Goal: Task Accomplishment & Management: Manage account settings

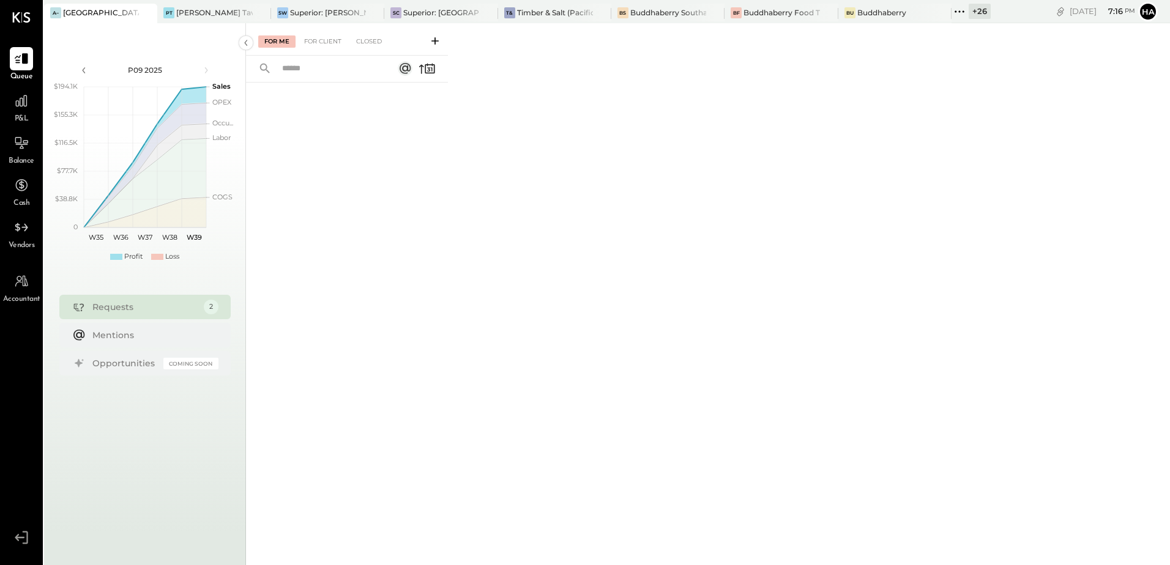
click at [147, 15] on icon at bounding box center [146, 13] width 15 height 15
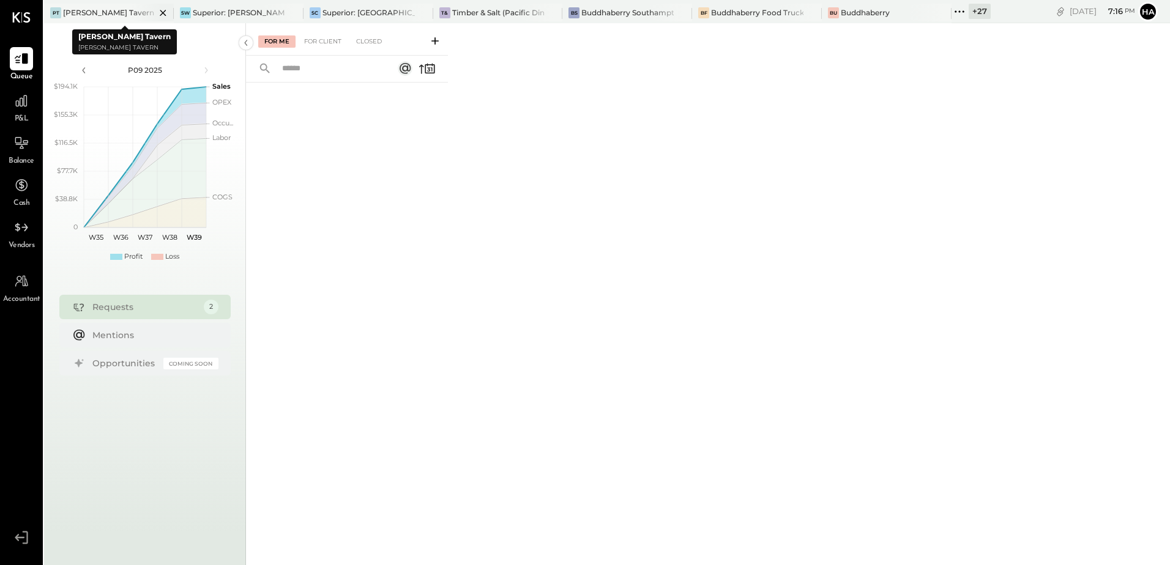
click at [81, 15] on div "[PERSON_NAME] Tavern" at bounding box center [108, 12] width 91 height 10
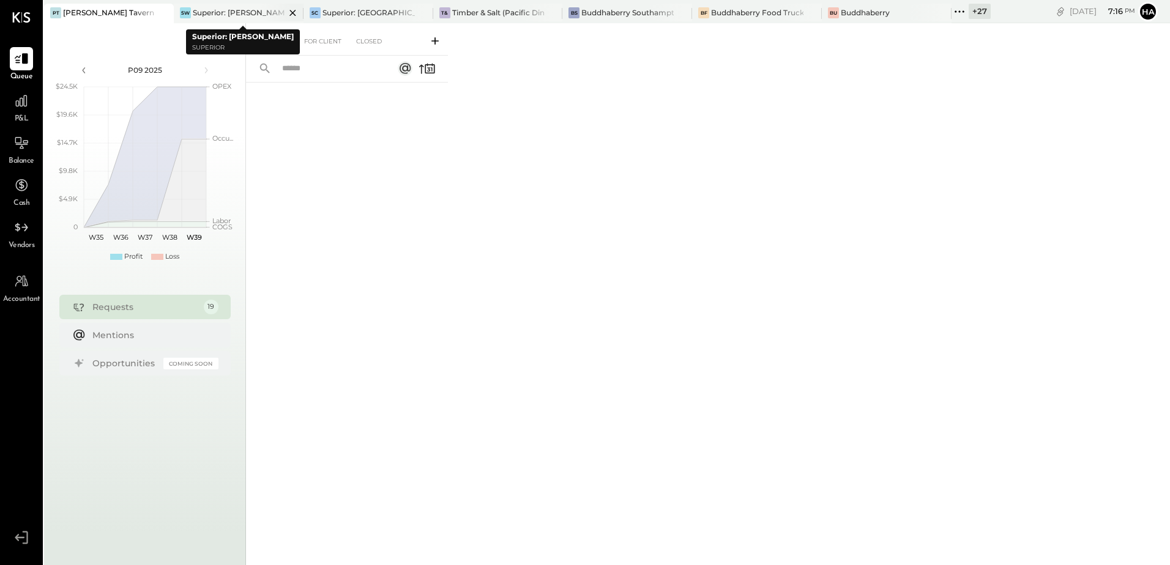
click at [228, 10] on div "Superior: [PERSON_NAME]" at bounding box center [239, 12] width 92 height 10
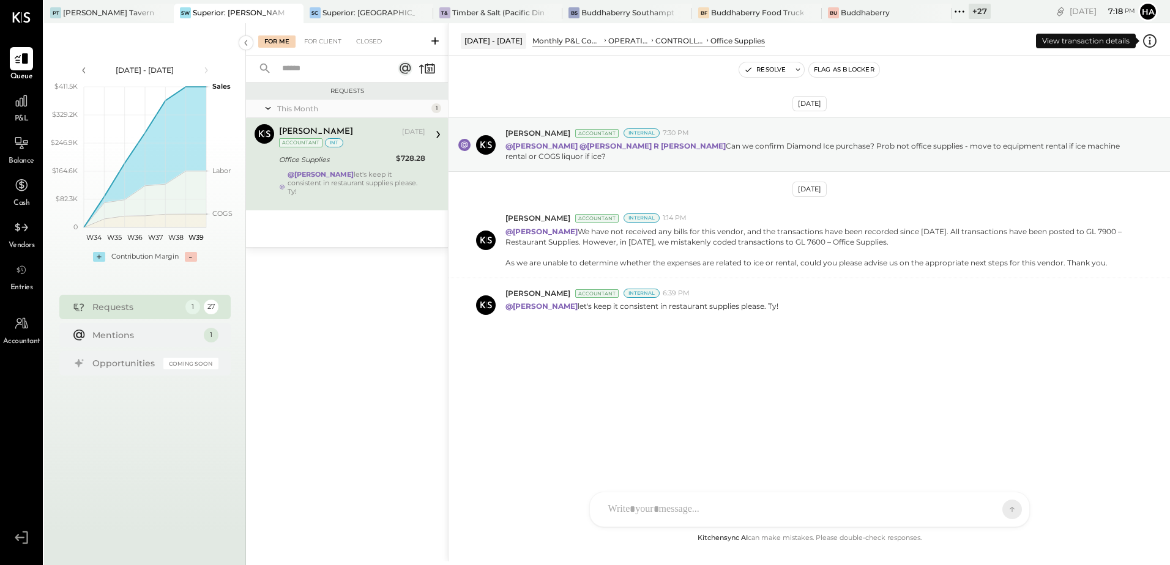
click at [1152, 38] on icon at bounding box center [1150, 41] width 16 height 16
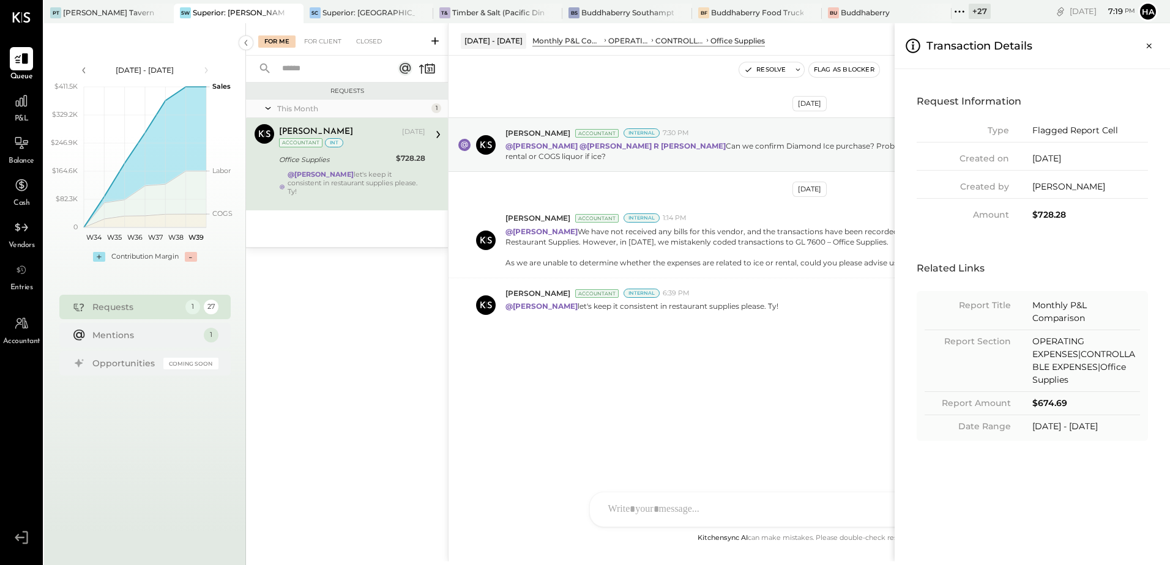
click at [745, 373] on div "For Me For Client Closed Requests This Month 1 [PERSON_NAME] Accountant [PERSON…" at bounding box center [708, 292] width 924 height 539
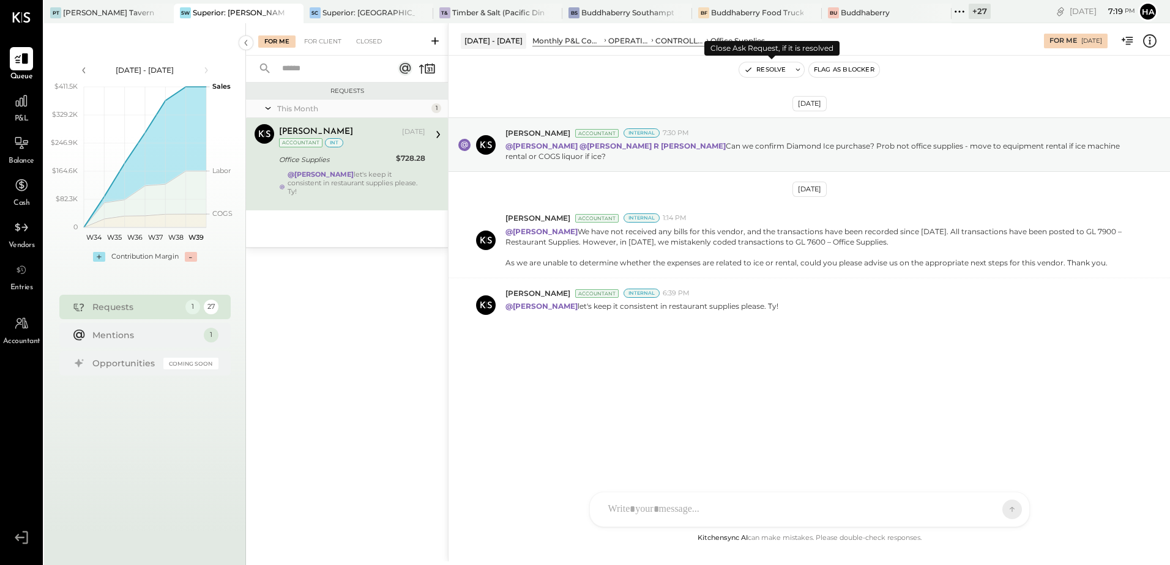
click at [772, 71] on button "Resolve" at bounding box center [764, 69] width 51 height 15
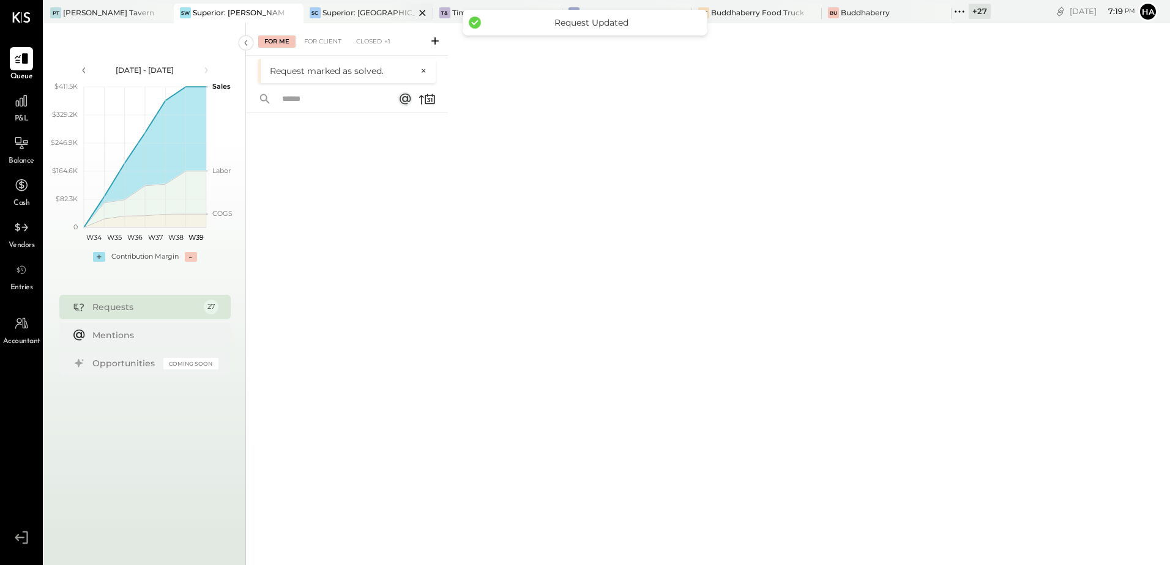
click at [338, 12] on div "Superior: [GEOGRAPHIC_DATA]" at bounding box center [368, 12] width 92 height 10
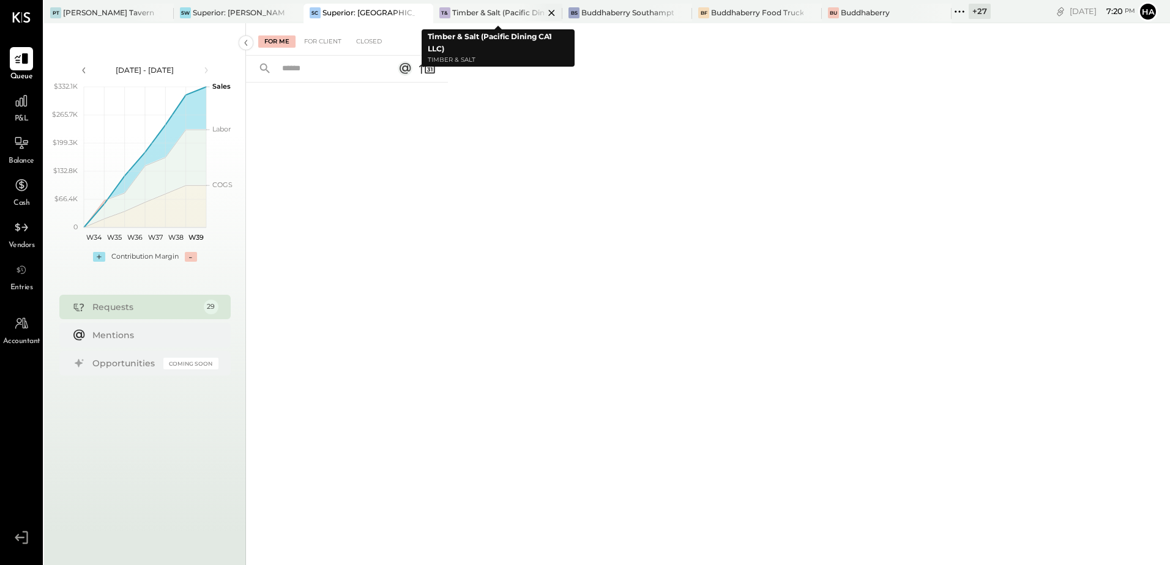
click at [499, 13] on div "Timber & Salt (Pacific Dining CA1 LLC)" at bounding box center [498, 12] width 92 height 10
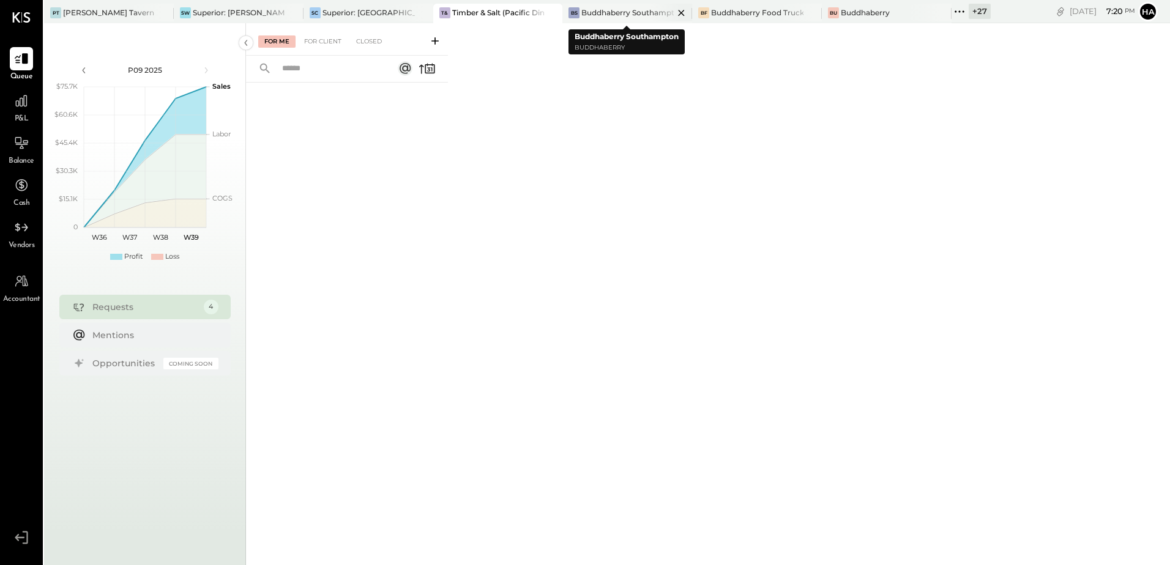
click at [624, 15] on div "Buddhaberry Southampton" at bounding box center [627, 12] width 92 height 10
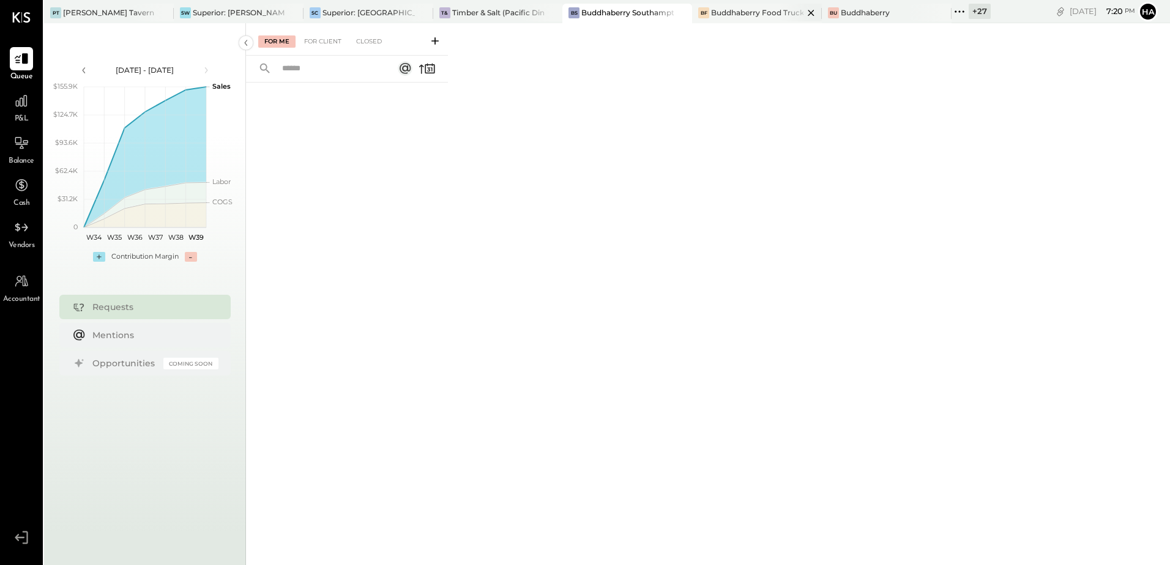
click at [743, 8] on div "Buddhaberry Food Truck" at bounding box center [757, 12] width 92 height 10
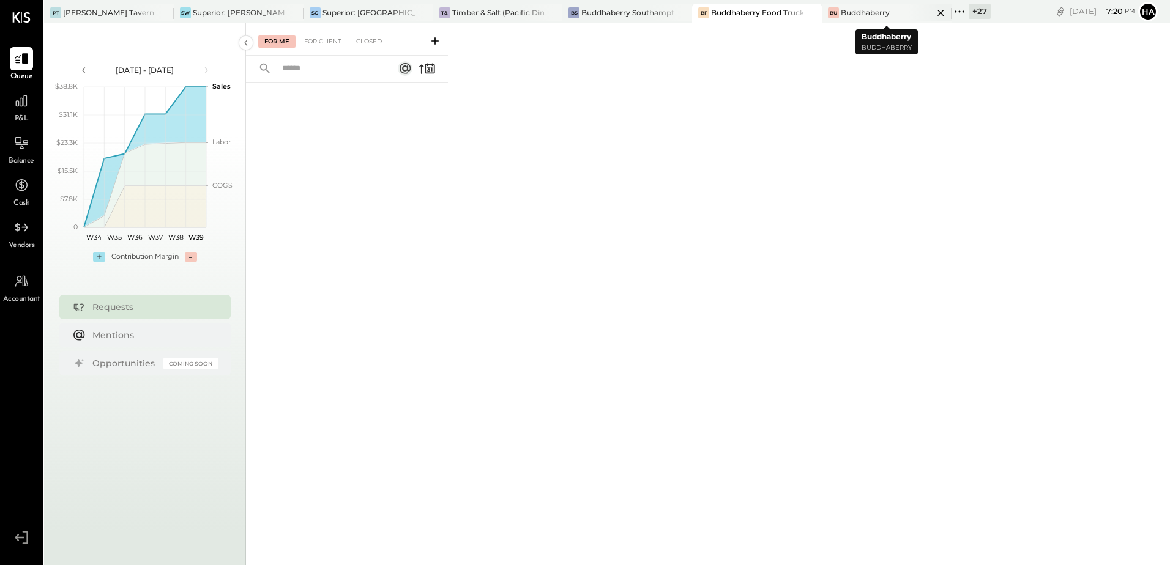
click at [861, 11] on div "Buddhaberry" at bounding box center [865, 12] width 49 height 10
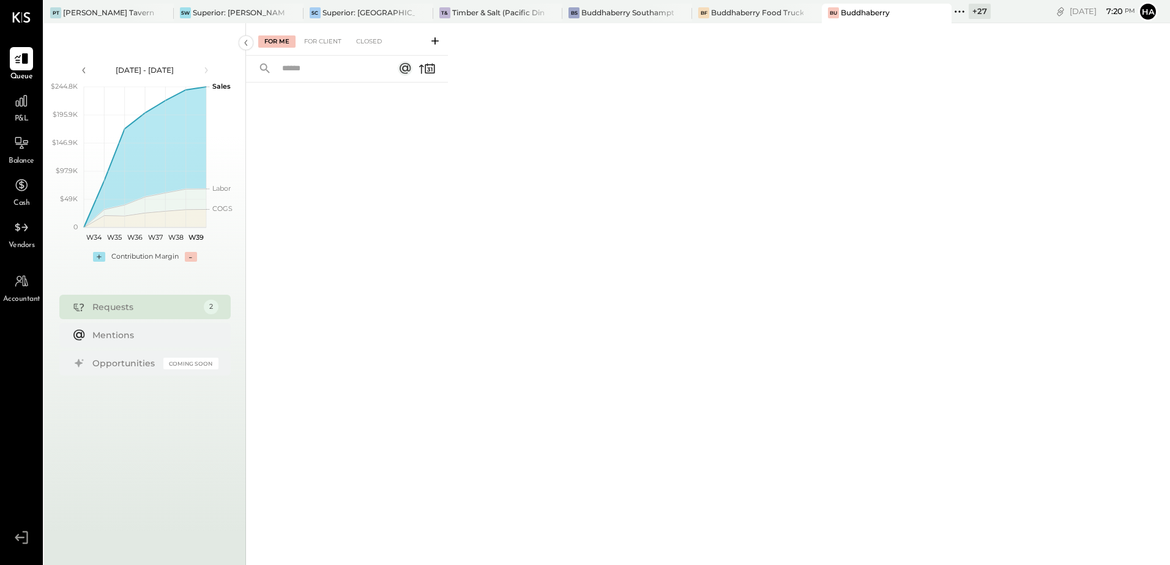
click at [972, 12] on div "+ 27" at bounding box center [980, 11] width 22 height 15
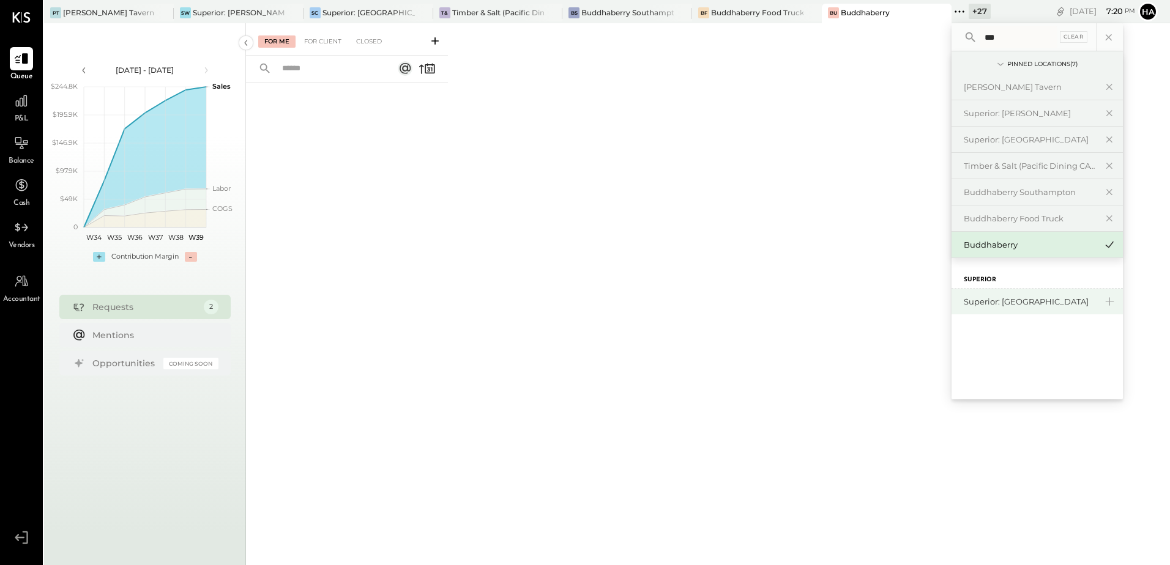
type input "***"
click at [1002, 310] on div "Superior: [GEOGRAPHIC_DATA]" at bounding box center [1037, 302] width 171 height 26
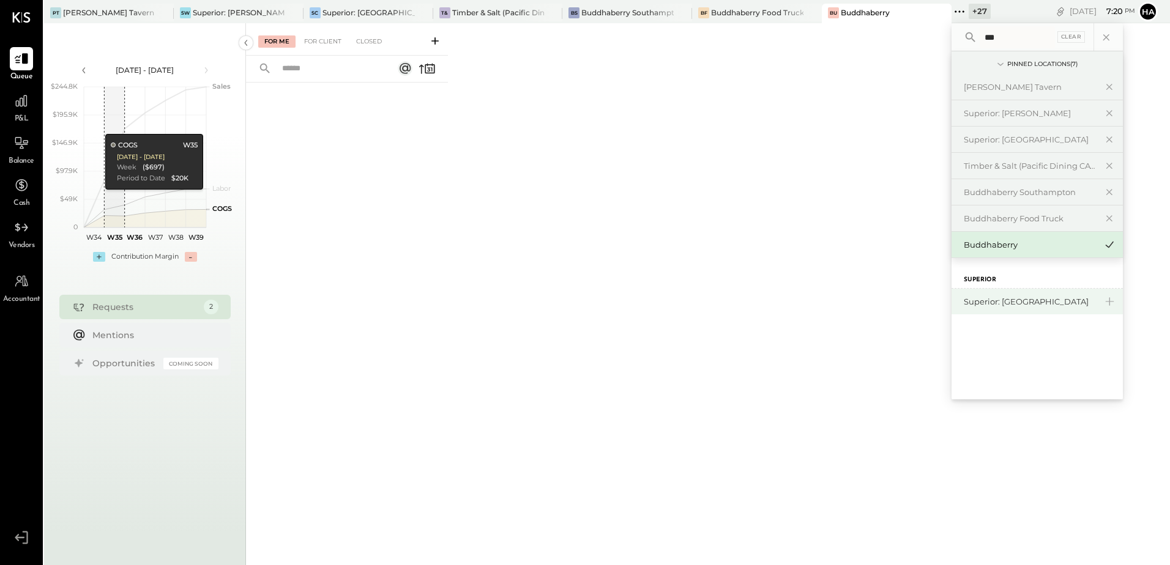
click at [1007, 303] on div "Superior: [GEOGRAPHIC_DATA]" at bounding box center [1030, 302] width 132 height 12
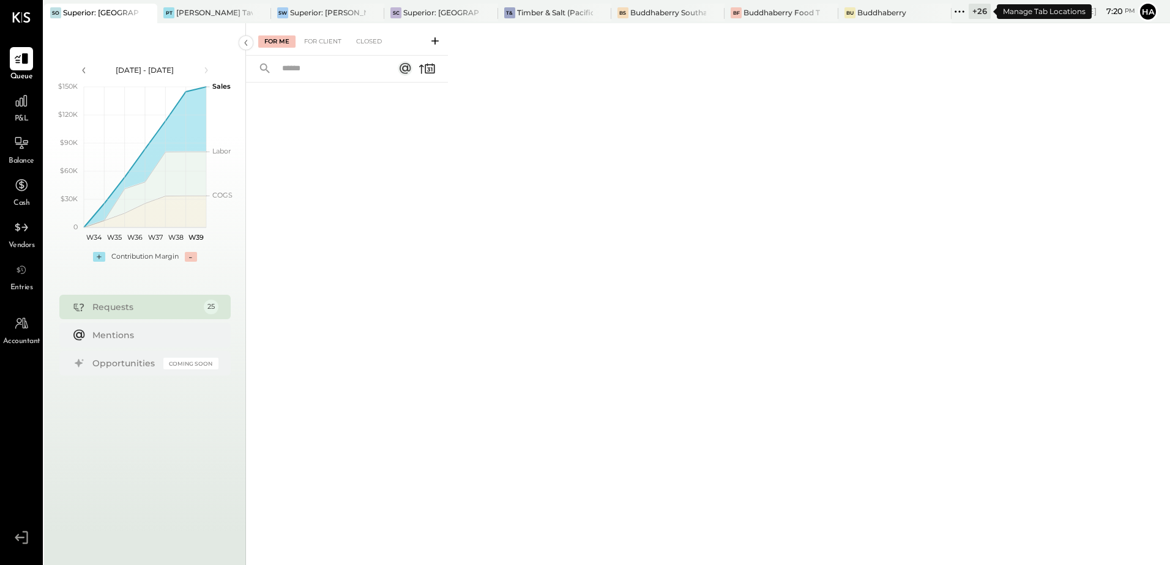
click at [978, 14] on div "+ 26" at bounding box center [980, 11] width 22 height 15
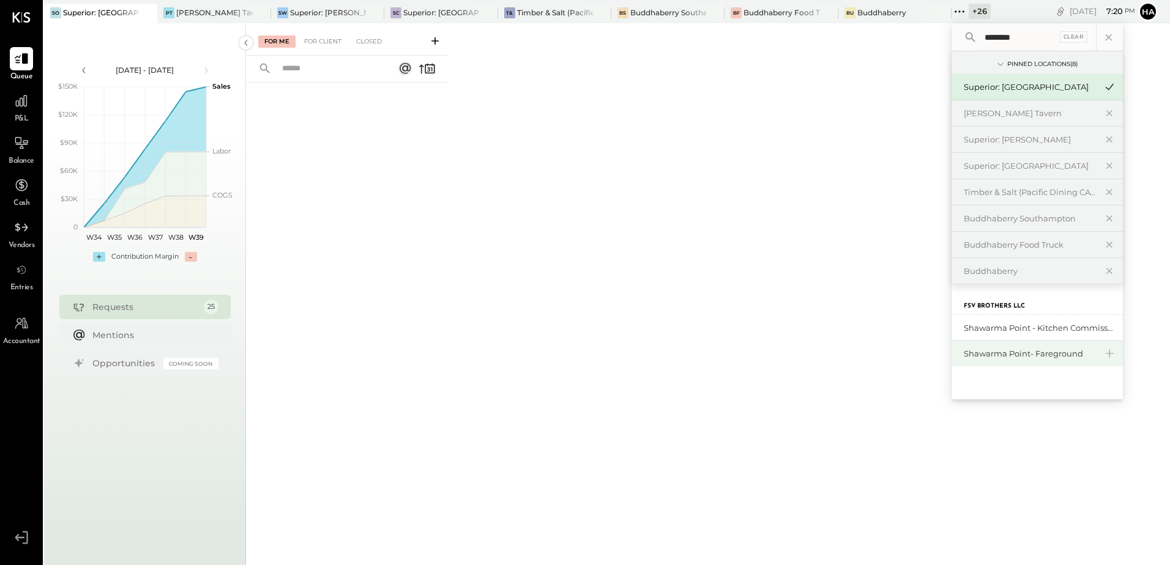
type input "********"
click at [986, 352] on div "Shawarma Point- Fareground" at bounding box center [1030, 354] width 132 height 12
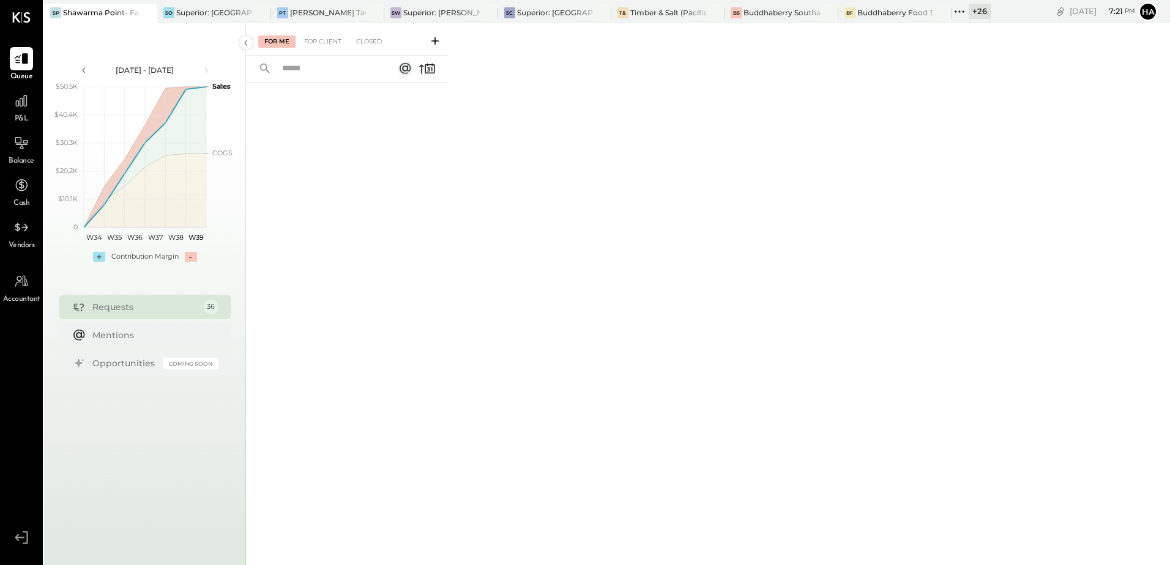
drag, startPoint x: 294, startPoint y: 0, endPoint x: 830, endPoint y: 220, distance: 579.6
click at [830, 220] on div "For Me For Client Closed" at bounding box center [708, 292] width 924 height 539
